Goal: Find specific page/section: Find specific page/section

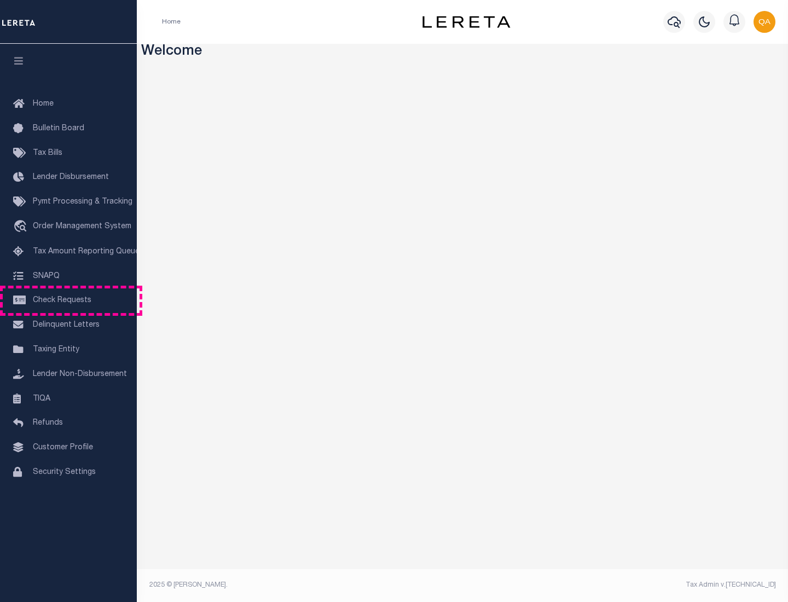
click at [68, 300] on span "Check Requests" at bounding box center [62, 300] width 59 height 8
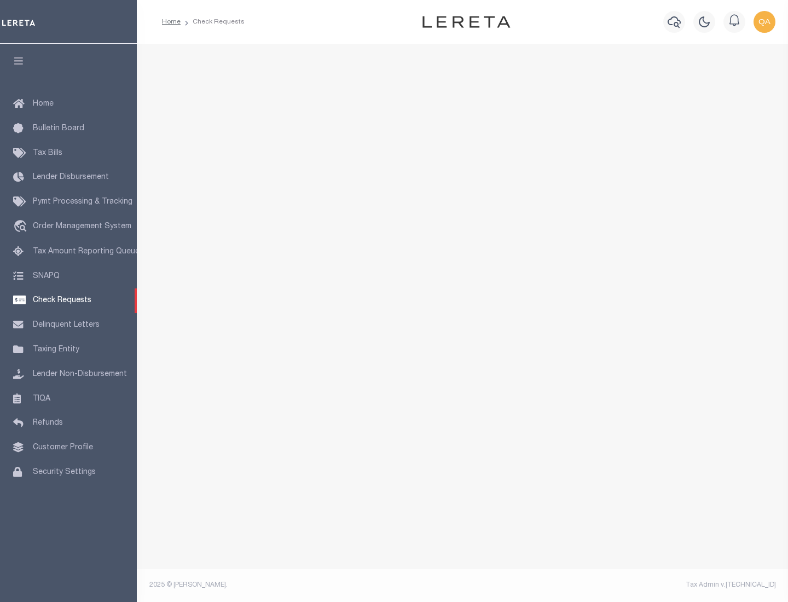
select select "50"
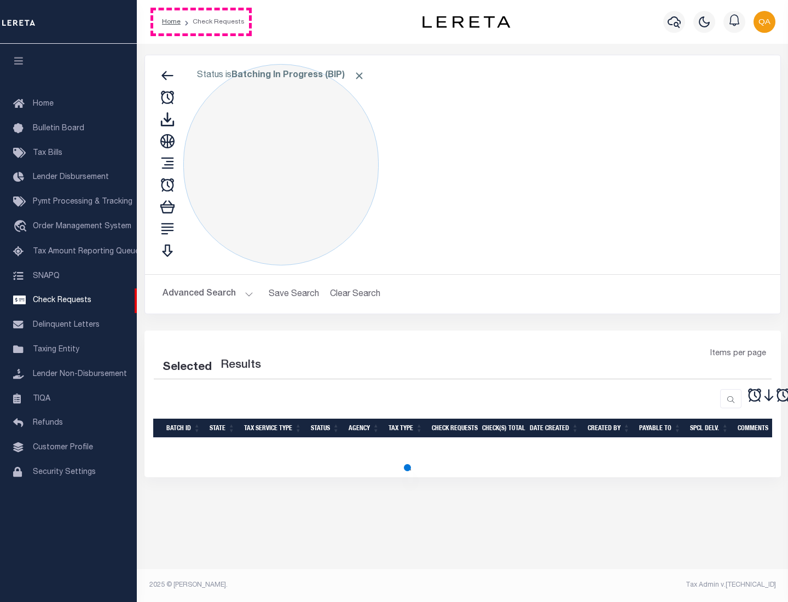
select select "50"
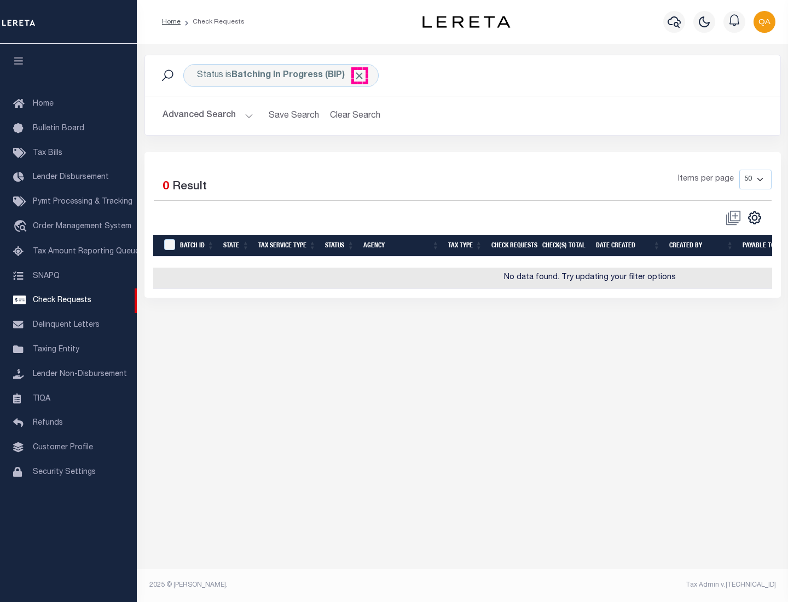
click at [359, 75] on span "Click to Remove" at bounding box center [358, 75] width 11 height 11
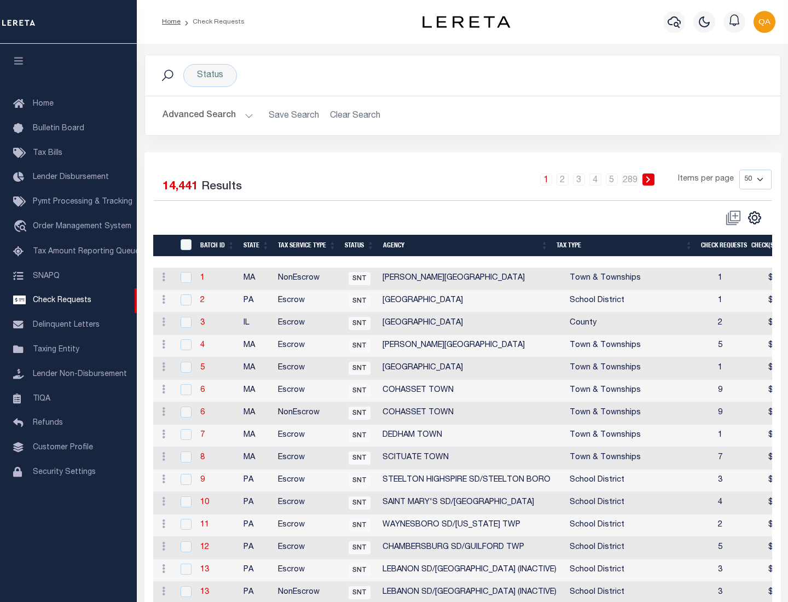
scroll to position [527, 0]
